Goal: Book appointment/travel/reservation

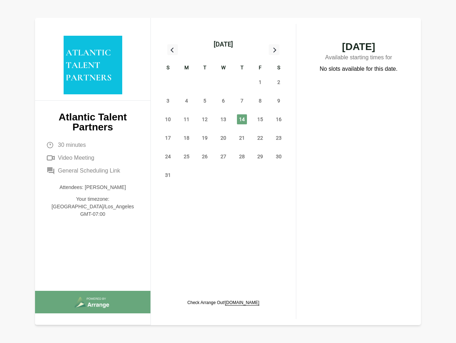
click at [224, 111] on div "13" at bounding box center [223, 119] width 19 height 19
click at [223, 44] on div "[DATE]" at bounding box center [223, 44] width 19 height 10
click at [168, 82] on div "27" at bounding box center [168, 82] width 19 height 19
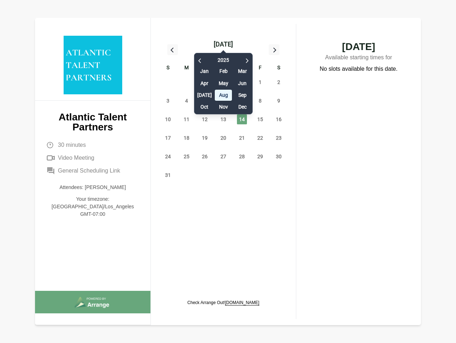
click at [187, 82] on div "28" at bounding box center [186, 82] width 19 height 19
click at [205, 82] on div "[DATE] Feb Mar Apr May Jun [DATE] Aug Sep Oct Nov Dec" at bounding box center [223, 81] width 59 height 65
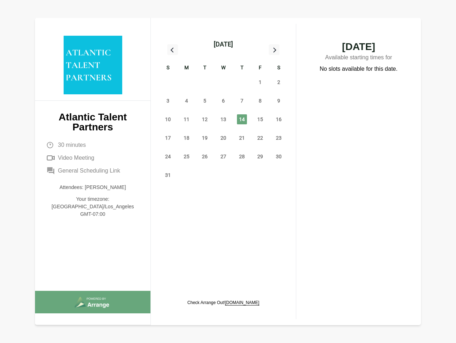
click at [224, 82] on div "[DATE] Feb Mar Apr May Jun [DATE] Aug Sep Oct Nov Dec" at bounding box center [223, 81] width 59 height 65
click at [242, 82] on div "31" at bounding box center [242, 82] width 19 height 19
click at [260, 82] on span "1" at bounding box center [260, 82] width 10 height 10
click at [279, 82] on span "2" at bounding box center [279, 82] width 10 height 10
click at [168, 101] on span "3" at bounding box center [168, 101] width 10 height 10
